Goal: Task Accomplishment & Management: Use online tool/utility

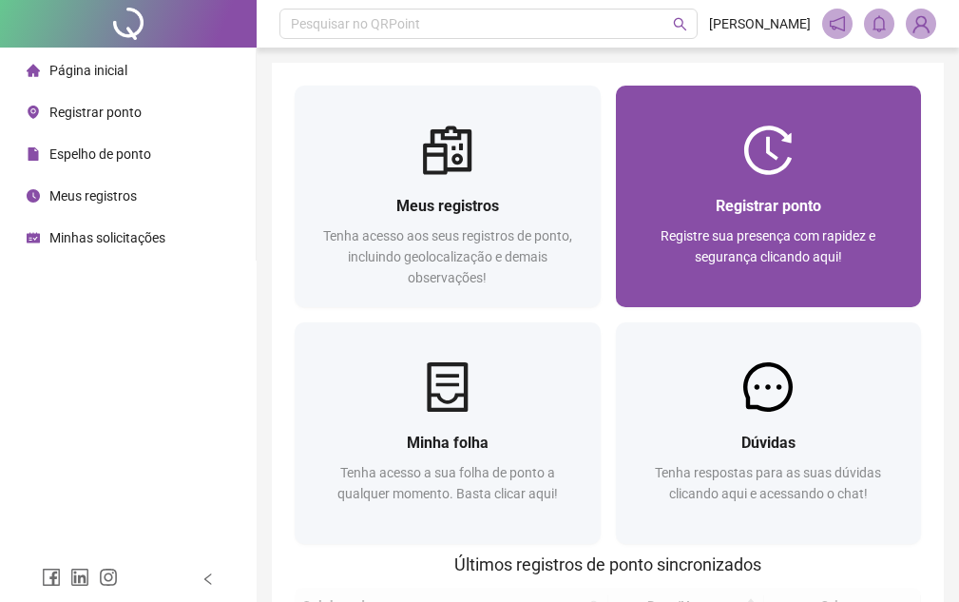
click at [699, 157] on div at bounding box center [769, 149] width 306 height 49
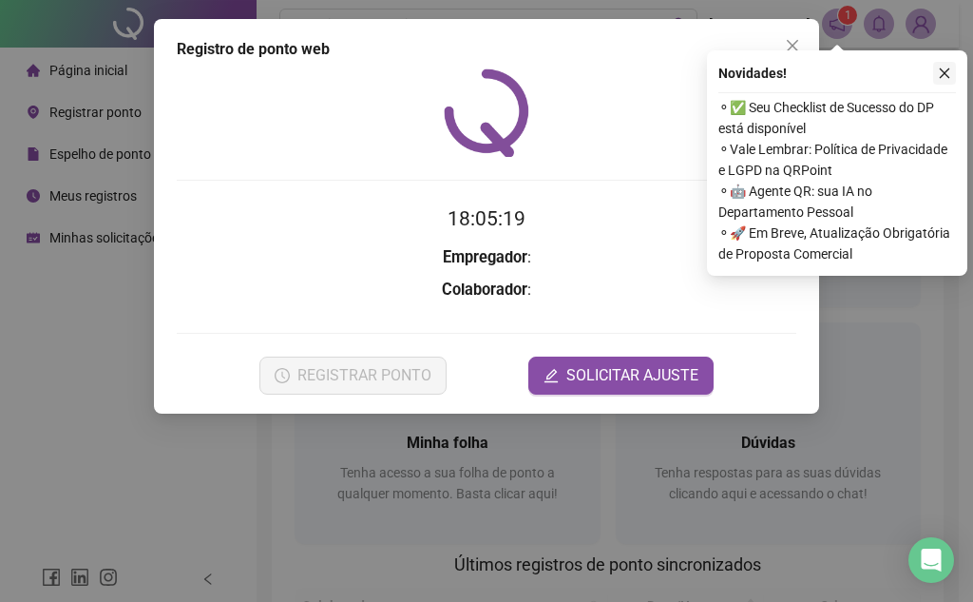
click at [943, 75] on icon "close" at bounding box center [945, 73] width 10 height 10
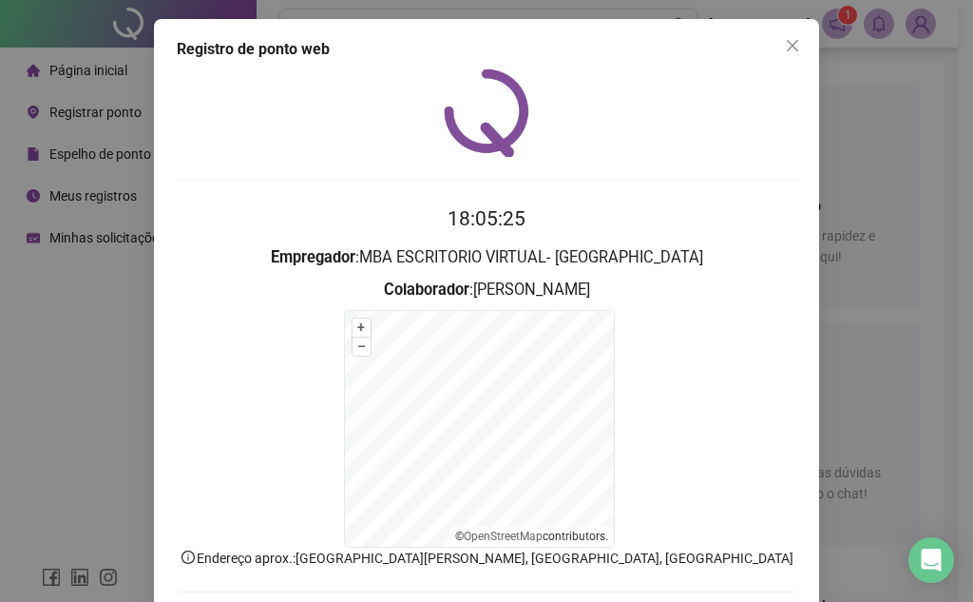
scroll to position [93, 0]
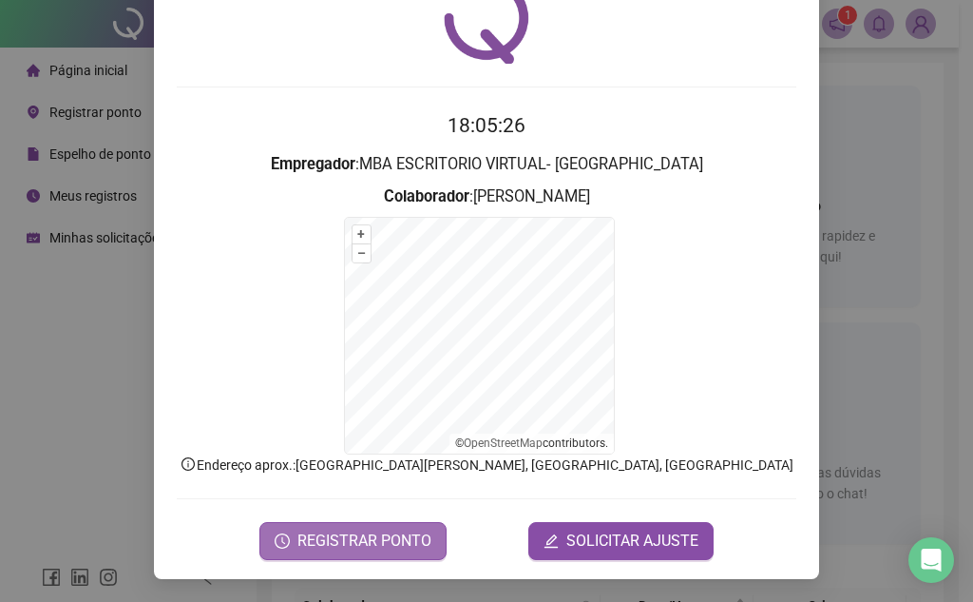
click at [389, 536] on span "REGISTRAR PONTO" at bounding box center [364, 540] width 134 height 23
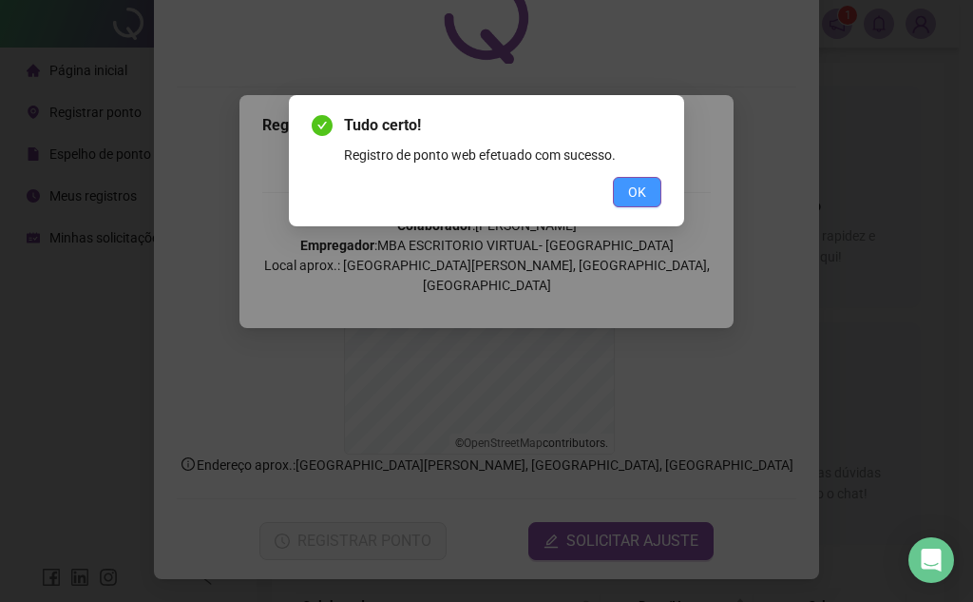
click at [642, 197] on span "OK" at bounding box center [637, 192] width 18 height 21
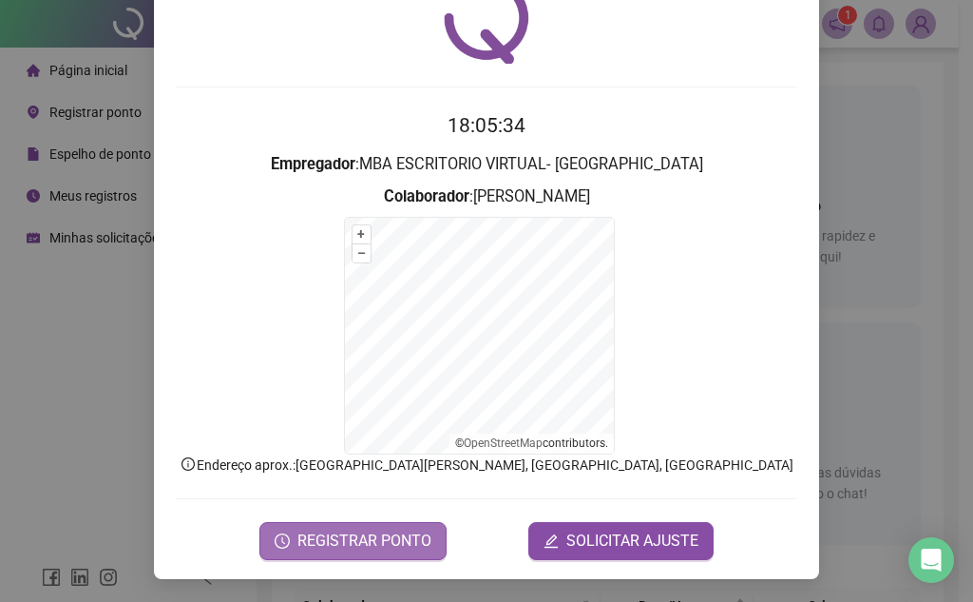
click at [334, 545] on span "REGISTRAR PONTO" at bounding box center [364, 540] width 134 height 23
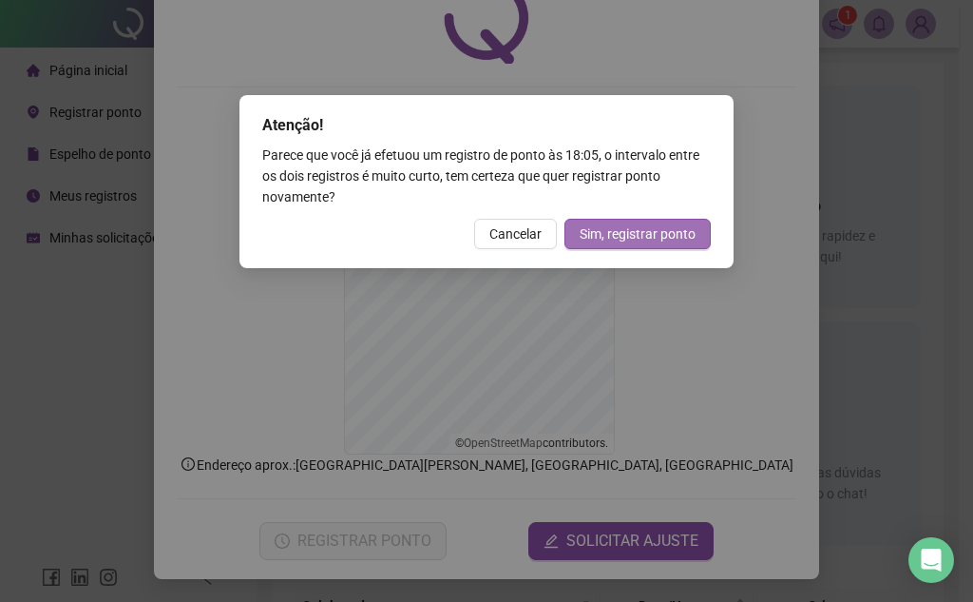
click at [610, 231] on span "Sim, registrar ponto" at bounding box center [638, 233] width 116 height 21
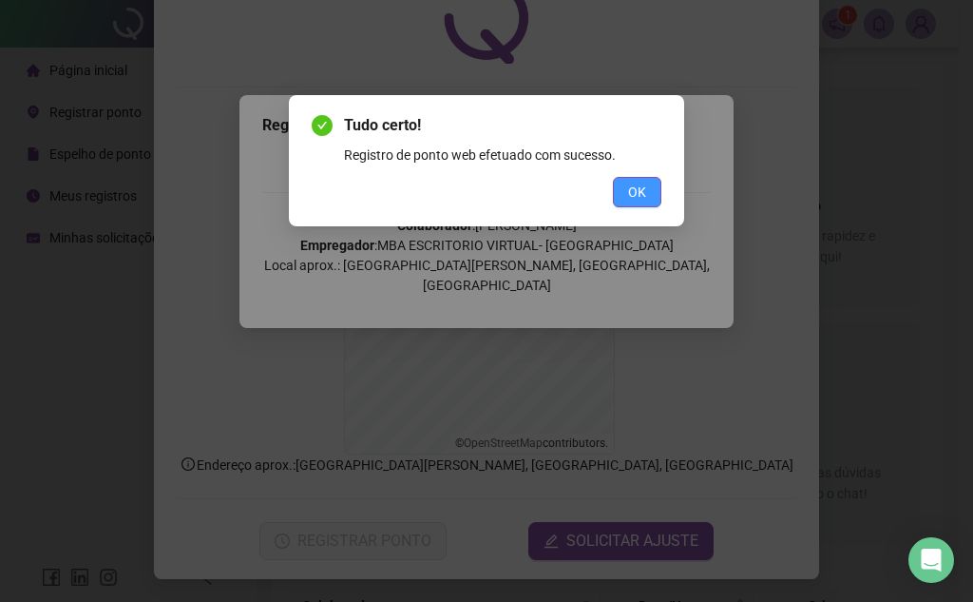
click at [631, 201] on span "OK" at bounding box center [637, 192] width 18 height 21
